Goal: Information Seeking & Learning: Learn about a topic

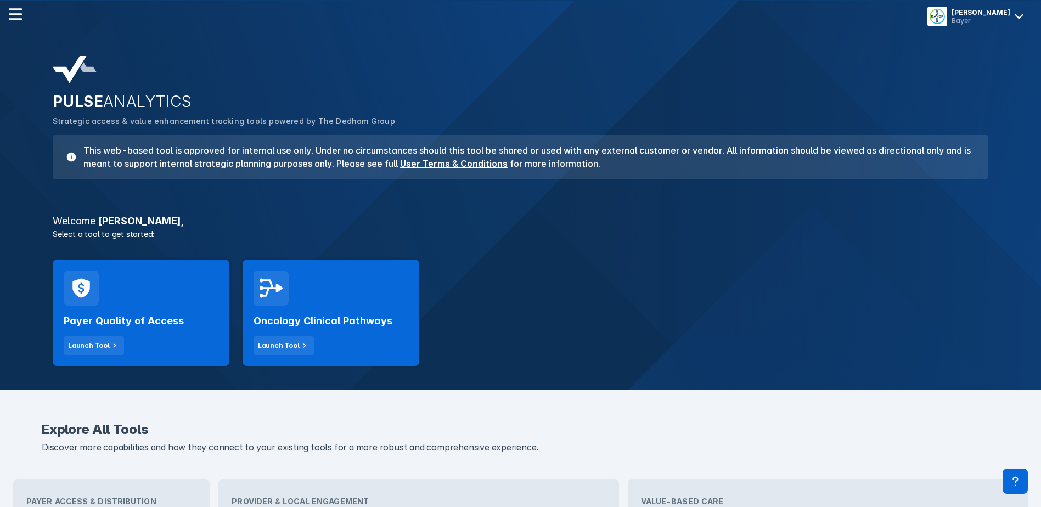
click at [267, 350] on div "Launch Tool" at bounding box center [279, 346] width 42 height 10
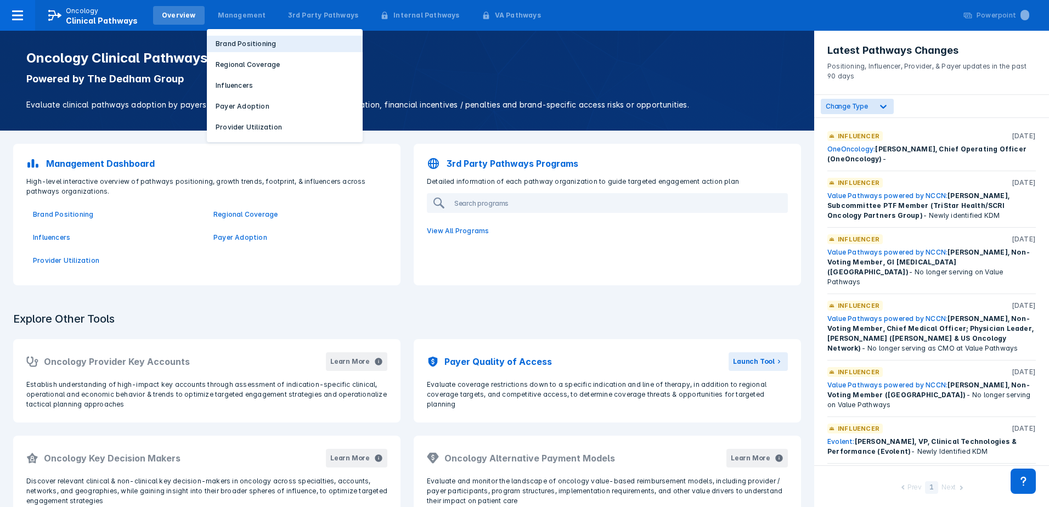
click at [245, 42] on p "Brand Positioning" at bounding box center [246, 44] width 60 height 10
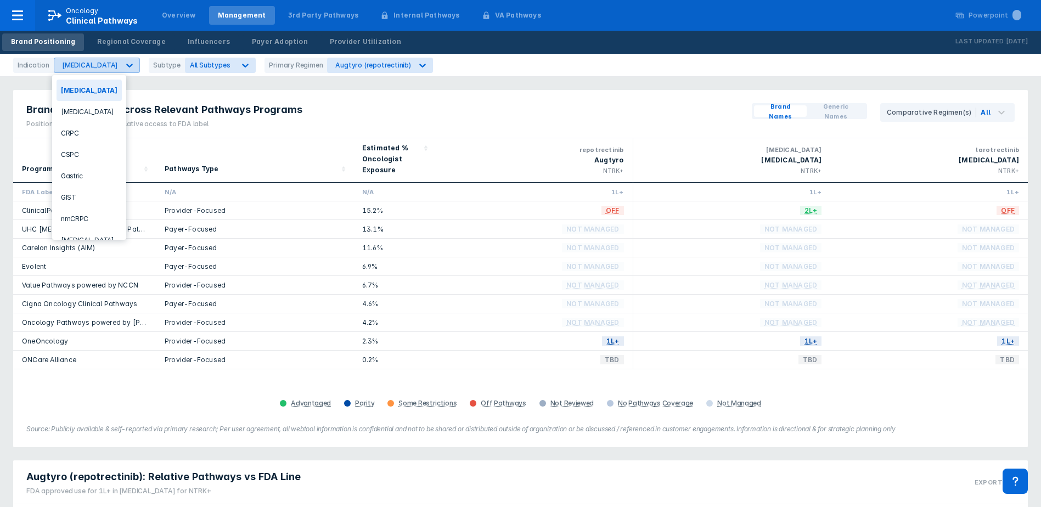
click at [77, 66] on div "[MEDICAL_DATA]" at bounding box center [90, 65] width 56 height 8
click at [92, 214] on div "nmCRPC" at bounding box center [88, 218] width 65 height 21
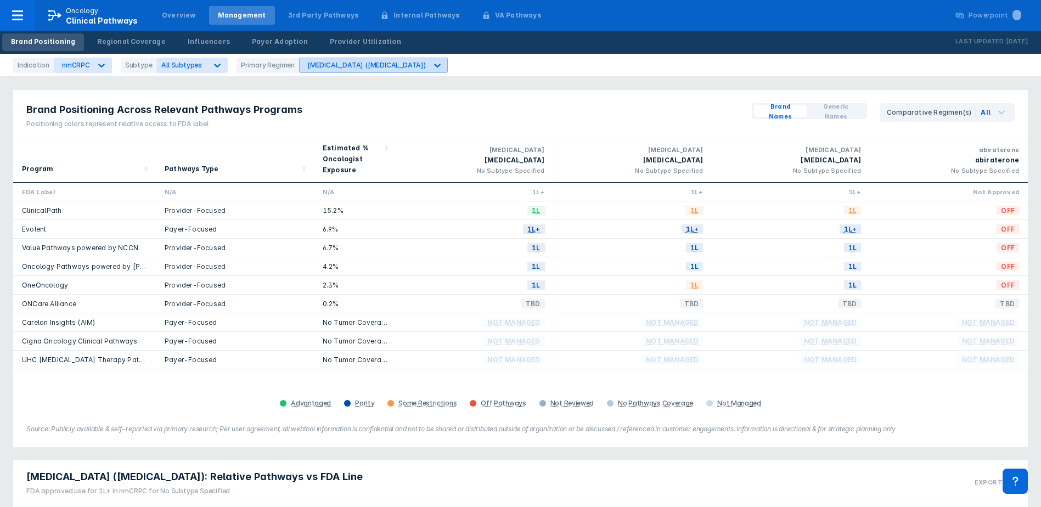
click at [332, 61] on div "[MEDICAL_DATA] ([MEDICAL_DATA])" at bounding box center [366, 65] width 118 height 8
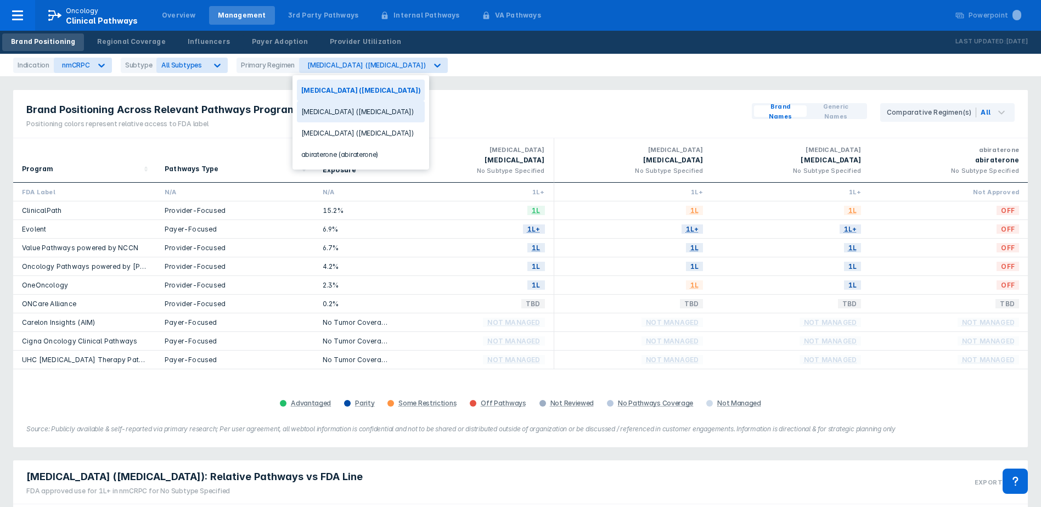
click at [329, 113] on div "[MEDICAL_DATA] ([MEDICAL_DATA])" at bounding box center [361, 111] width 128 height 21
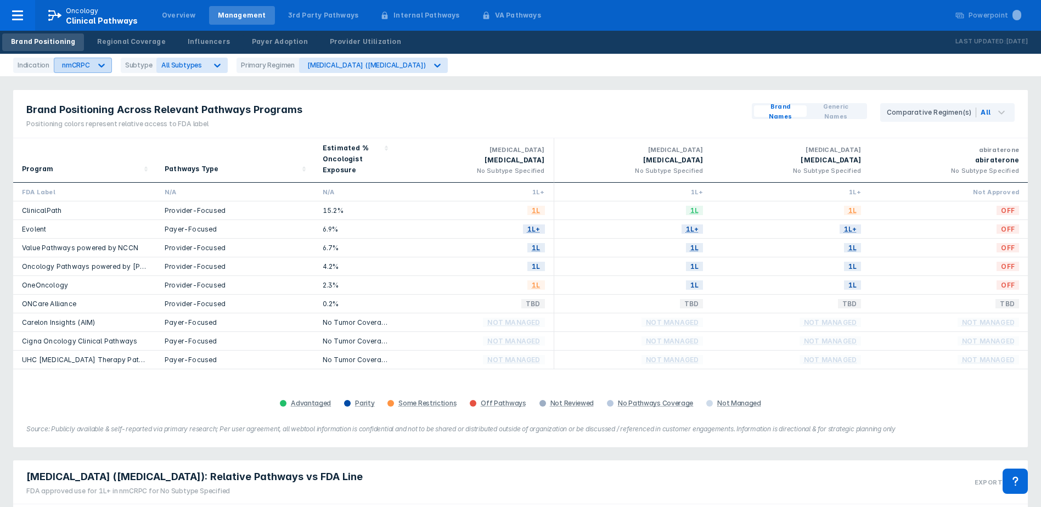
click at [101, 68] on icon at bounding box center [101, 65] width 11 height 11
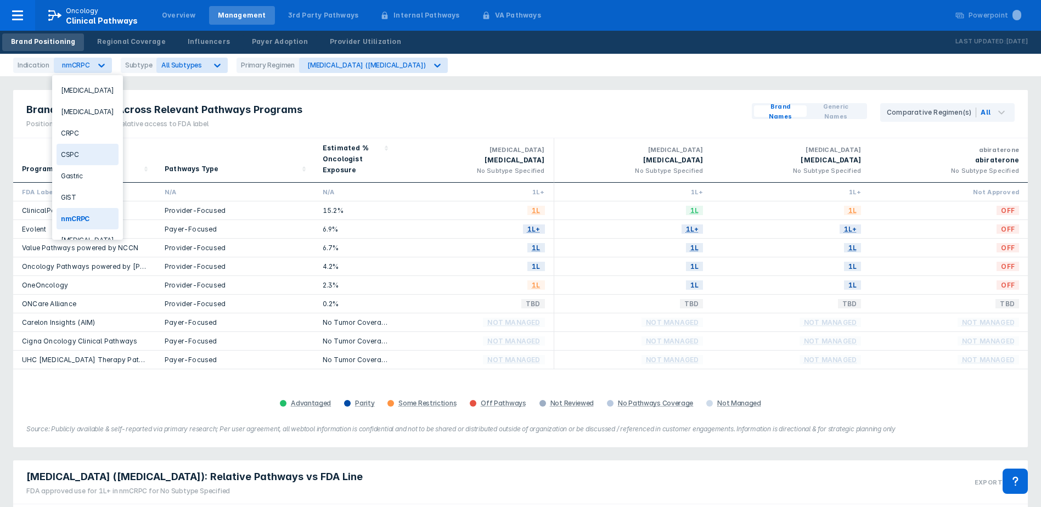
click at [71, 151] on div "CSPC" at bounding box center [87, 154] width 62 height 21
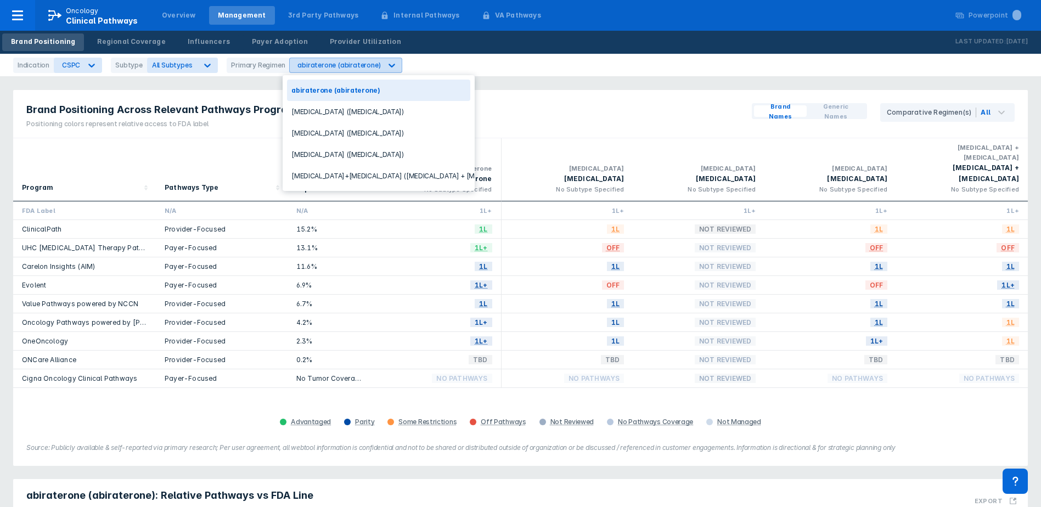
click at [386, 70] on icon at bounding box center [391, 65] width 11 height 11
click at [359, 132] on div "[MEDICAL_DATA] ([MEDICAL_DATA])" at bounding box center [378, 132] width 183 height 21
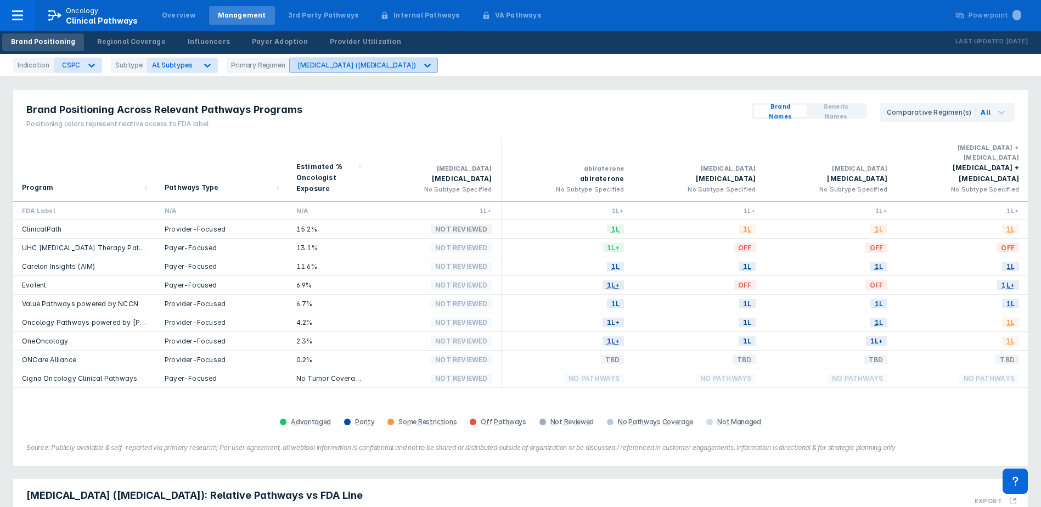
click at [422, 65] on icon at bounding box center [427, 65] width 11 height 11
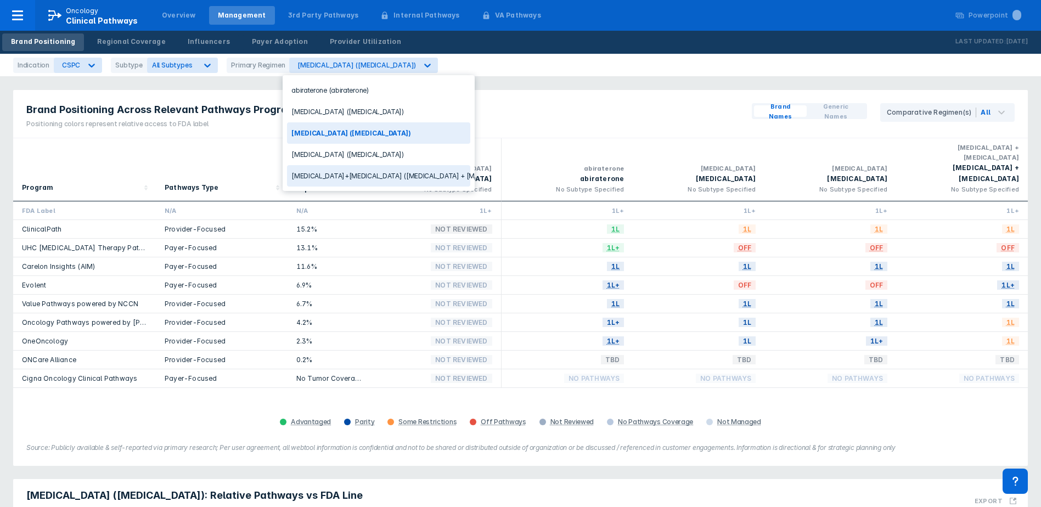
click at [365, 173] on div "[MEDICAL_DATA]+[MEDICAL_DATA] ([MEDICAL_DATA] + [MEDICAL_DATA])" at bounding box center [378, 175] width 183 height 21
